Goal: Find specific fact: Find specific fact

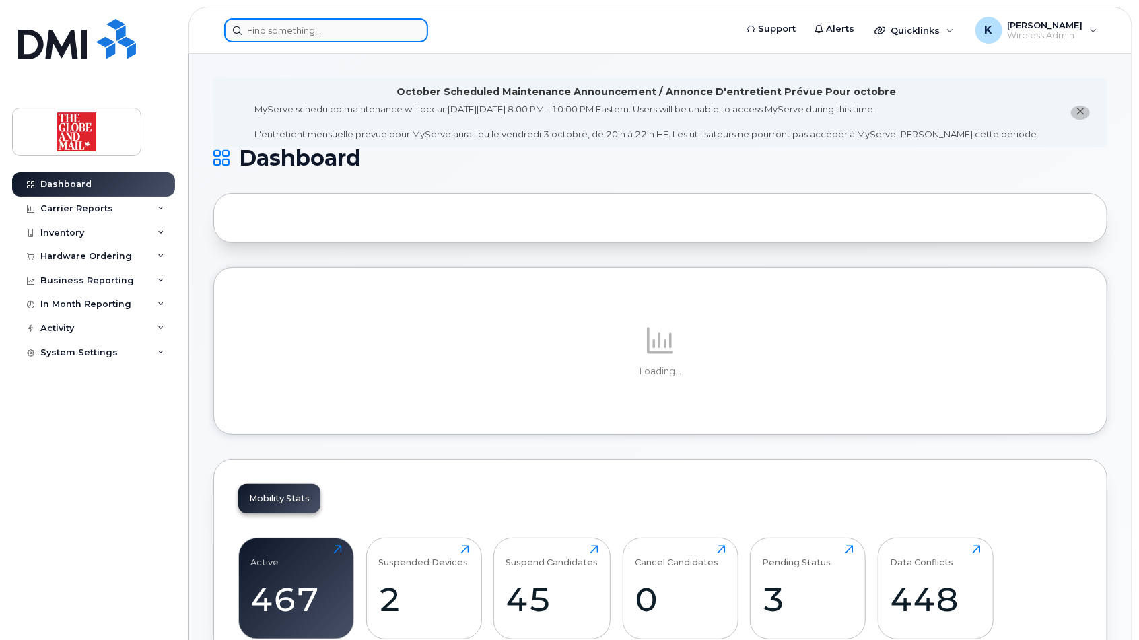
click at [337, 36] on input at bounding box center [326, 30] width 204 height 24
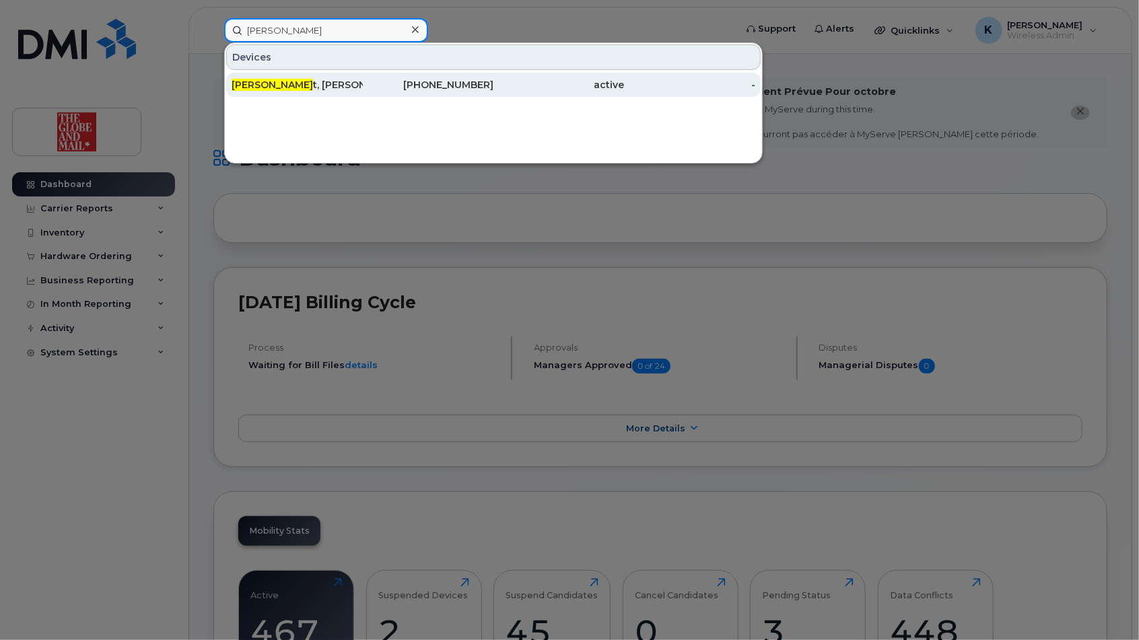
type input "[PERSON_NAME]"
click at [289, 81] on div "[PERSON_NAME] t, [PERSON_NAME]" at bounding box center [297, 84] width 131 height 13
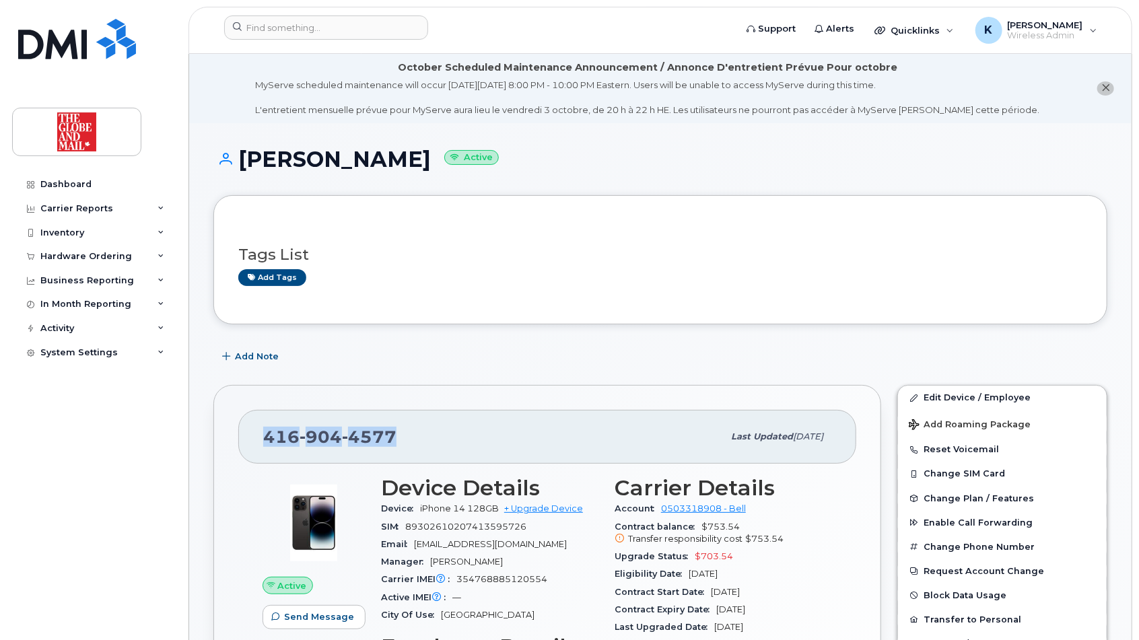
drag, startPoint x: 402, startPoint y: 432, endPoint x: 232, endPoint y: 419, distance: 170.8
click at [232, 419] on div "416 904 4577 Last updated Sep 03, 2025 Active Send Message 8.21 GB  used 7.00 G…" at bounding box center [547, 634] width 668 height 499
copy span "416 904 4577"
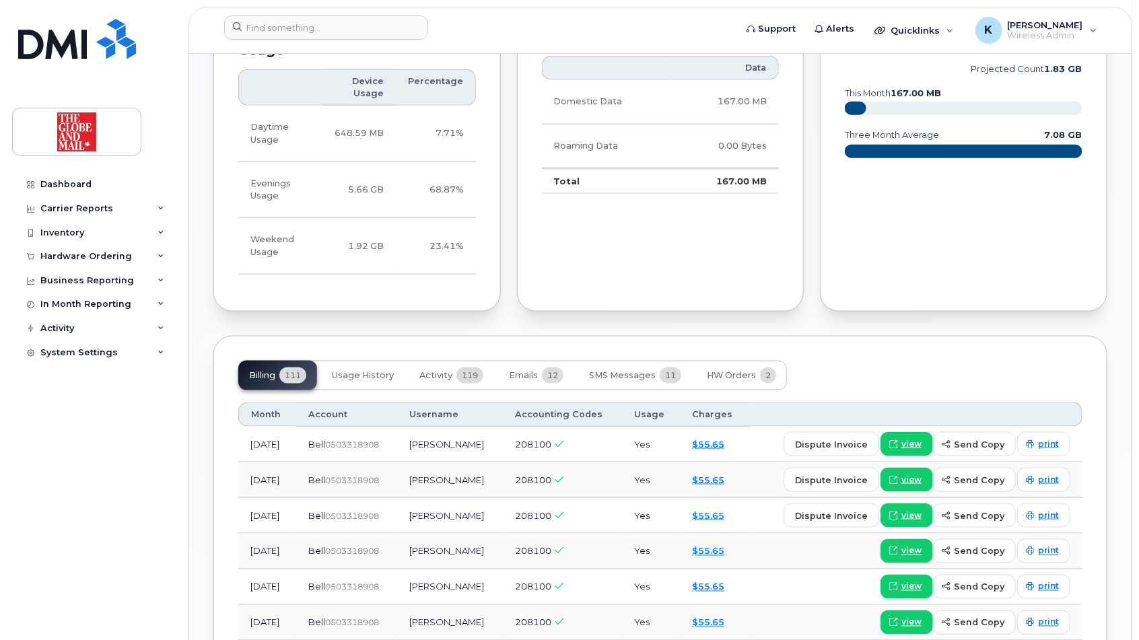
scroll to position [971, 0]
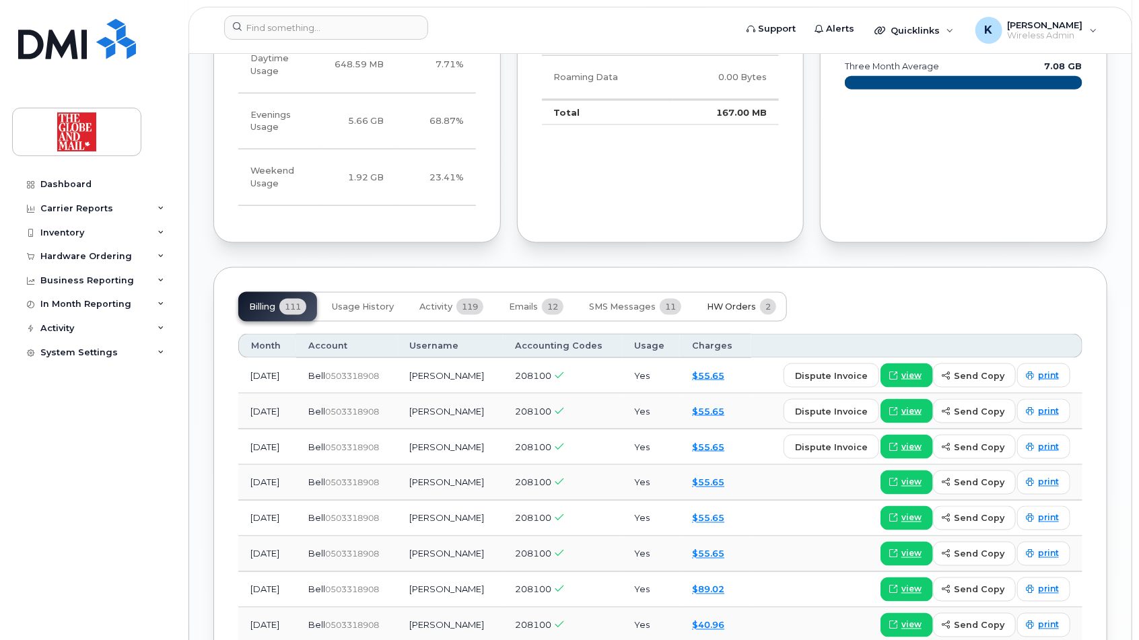
click at [733, 298] on button "HW Orders 2" at bounding box center [741, 307] width 91 height 30
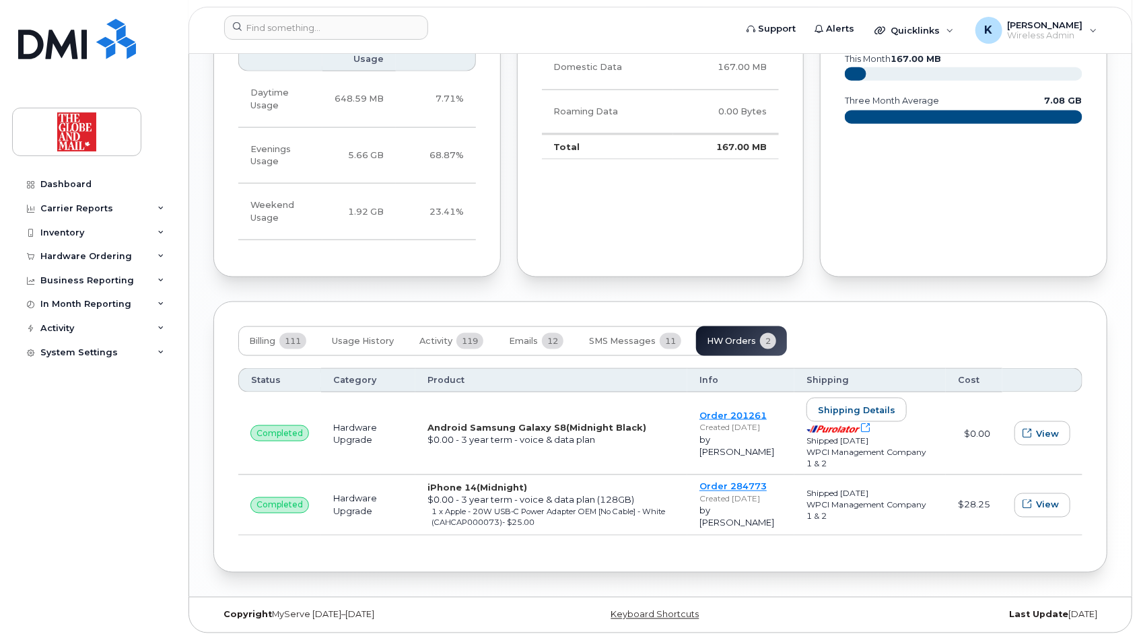
scroll to position [945, 0]
click at [129, 548] on div "Dashboard Carrier Reports Monthly Billing Data Daily Data Pooling Data Behavior…" at bounding box center [95, 396] width 166 height 448
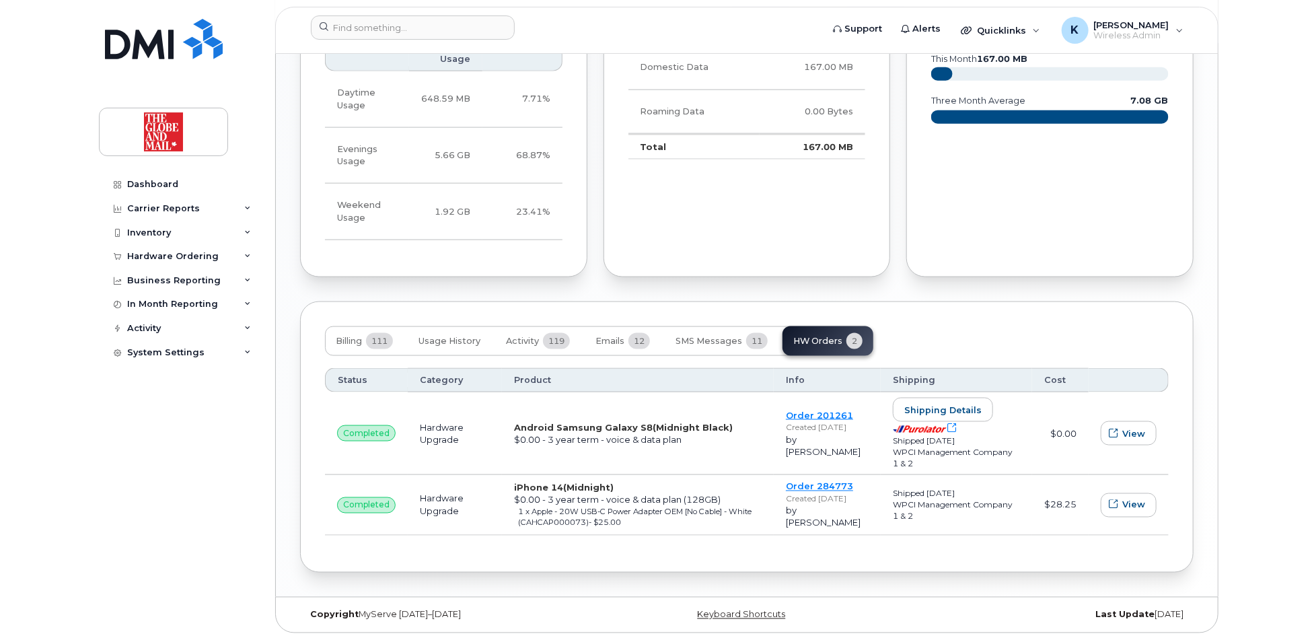
scroll to position [847, 0]
